Goal: Check status: Check status

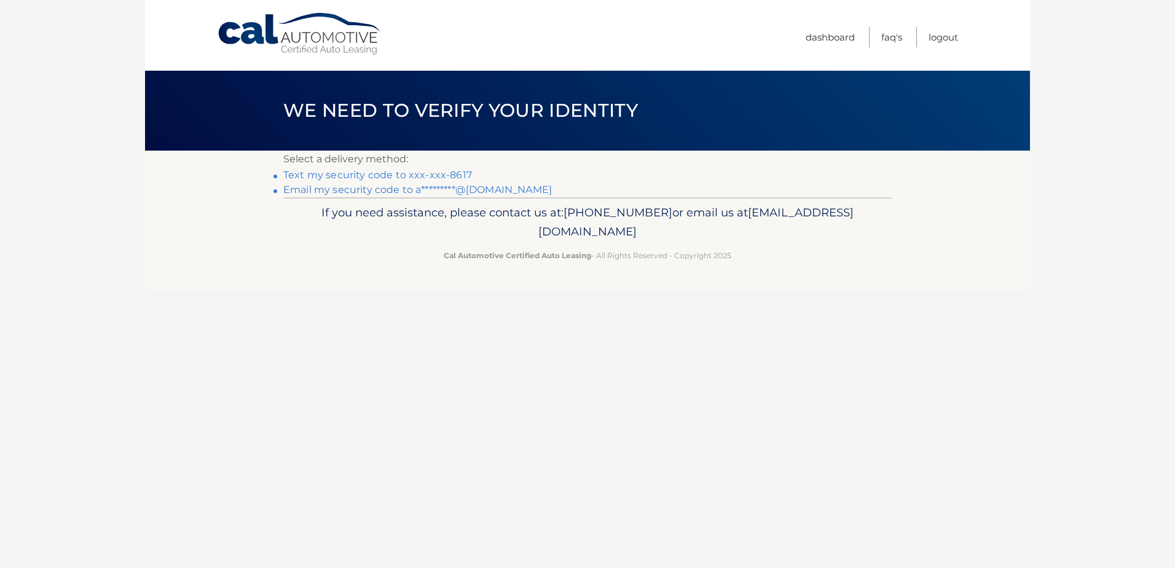
click at [428, 173] on link "Text my security code to xxx-xxx-8617" at bounding box center [377, 175] width 189 height 12
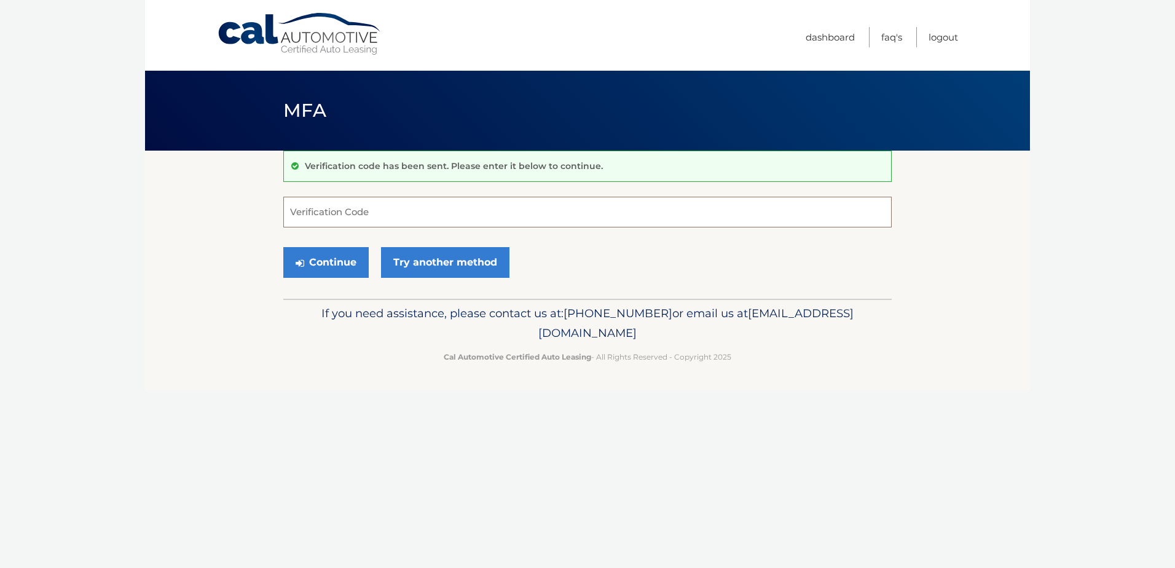
click at [411, 216] on input "Verification Code" at bounding box center [587, 212] width 609 height 31
type input "311424"
click at [341, 258] on button "Continue" at bounding box center [325, 262] width 85 height 31
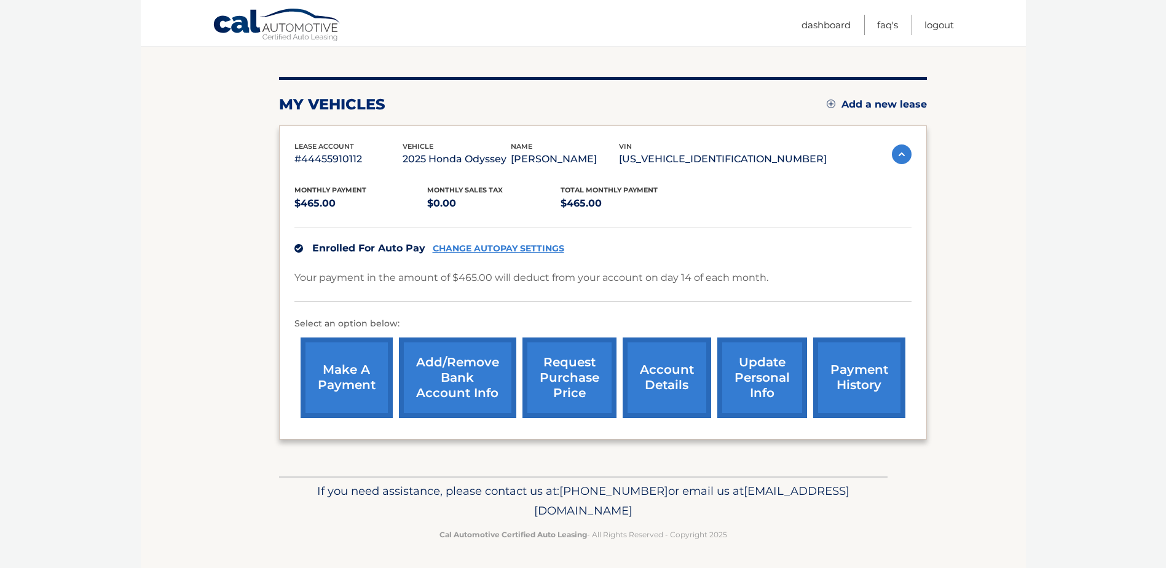
scroll to position [130, 0]
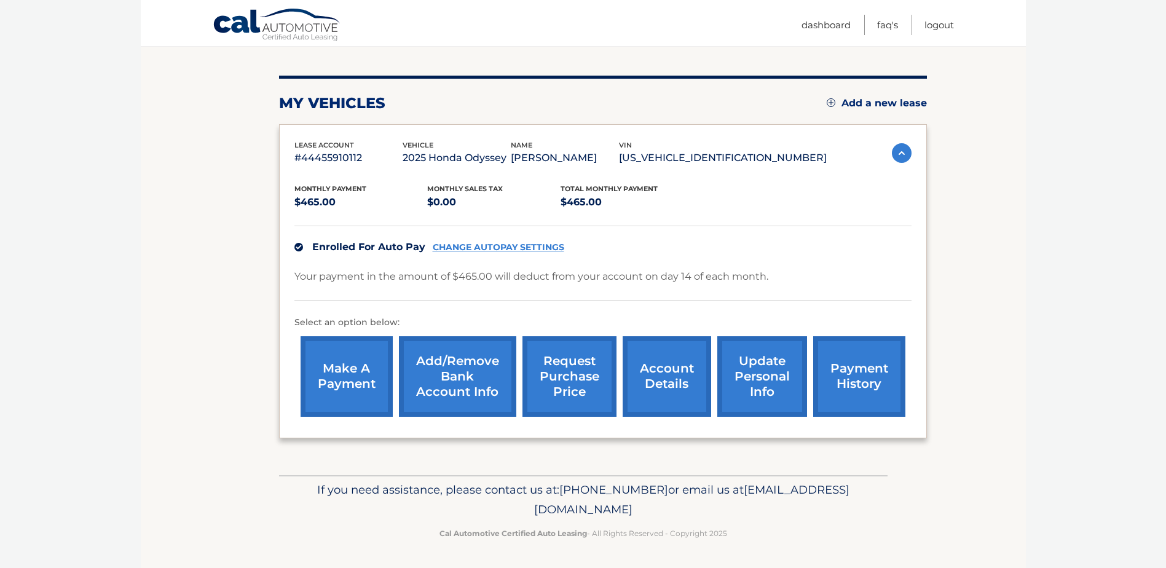
click at [866, 392] on link "payment history" at bounding box center [859, 376] width 92 height 81
